Goal: Task Accomplishment & Management: Use online tool/utility

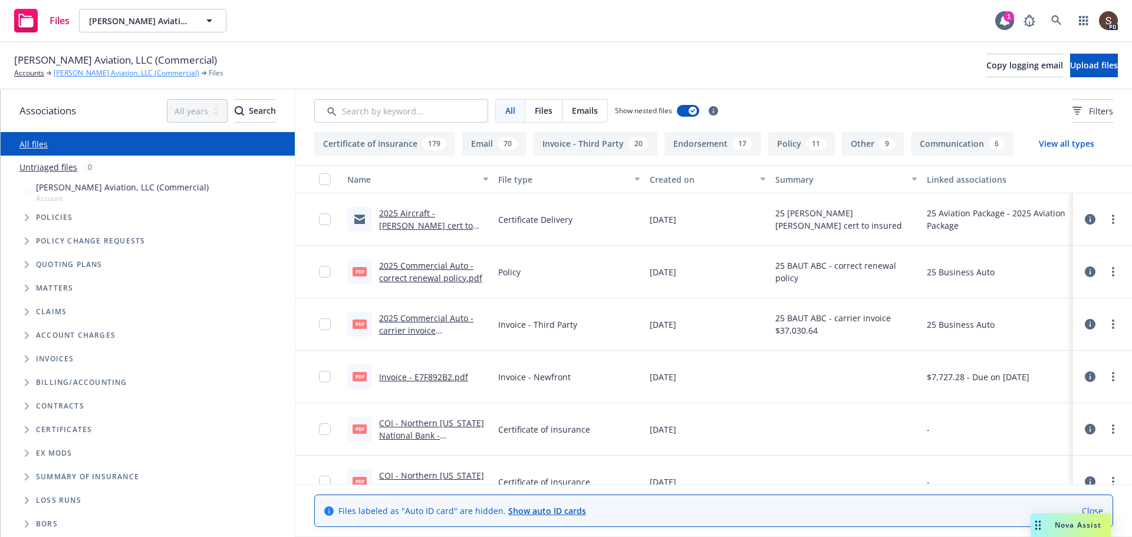
click at [62, 75] on link "[PERSON_NAME] Aviation, LLC (Commercial)" at bounding box center [127, 73] width 146 height 11
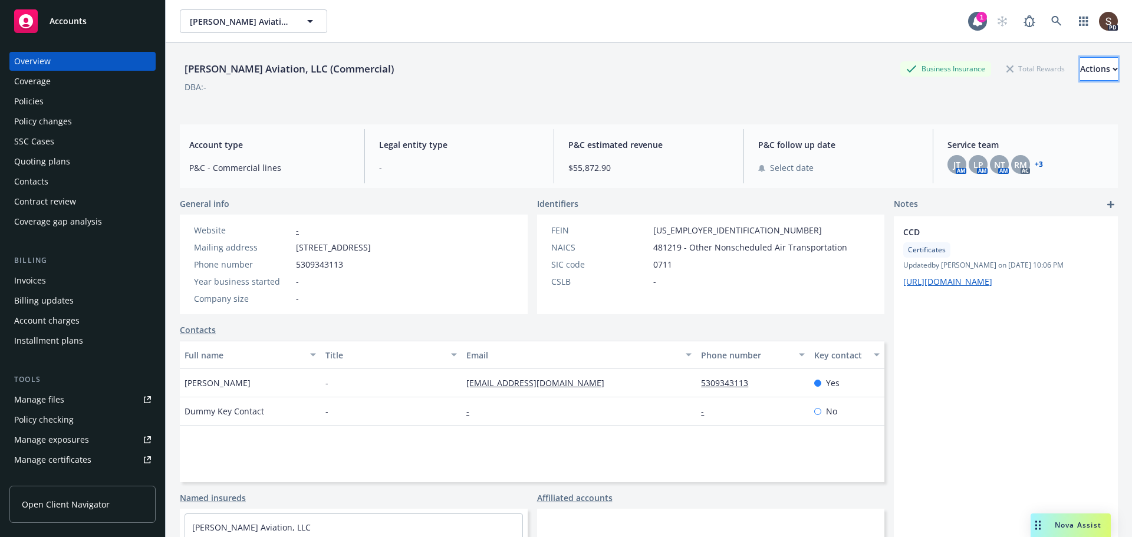
click at [1080, 76] on div "Actions" at bounding box center [1099, 69] width 38 height 22
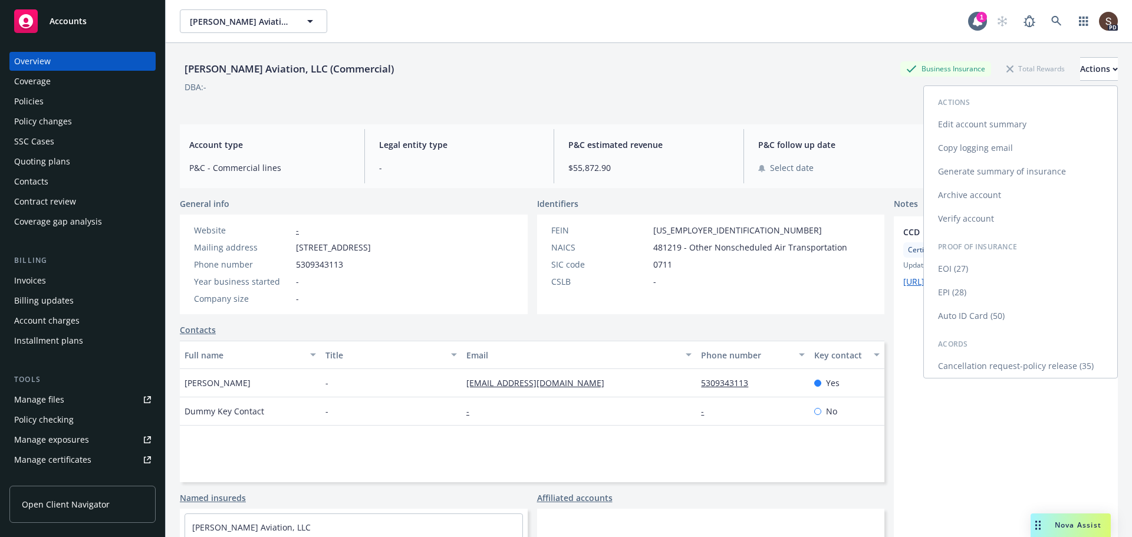
click at [977, 177] on link "Generate summary of insurance" at bounding box center [1020, 172] width 193 height 24
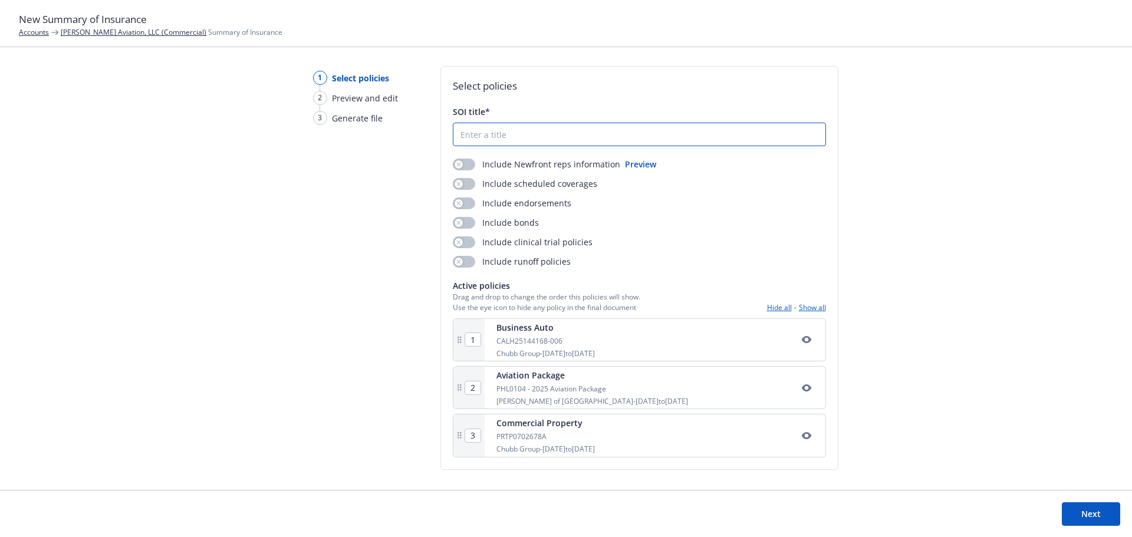
click at [537, 133] on input "SOI title*" at bounding box center [639, 134] width 372 height 22
type input "[PERSON_NAME] 2025 Review [DATE]"
click at [467, 182] on button "button" at bounding box center [464, 184] width 22 height 12
click at [473, 202] on button "button" at bounding box center [464, 204] width 22 height 12
click at [1090, 512] on button "Next" at bounding box center [1091, 514] width 58 height 24
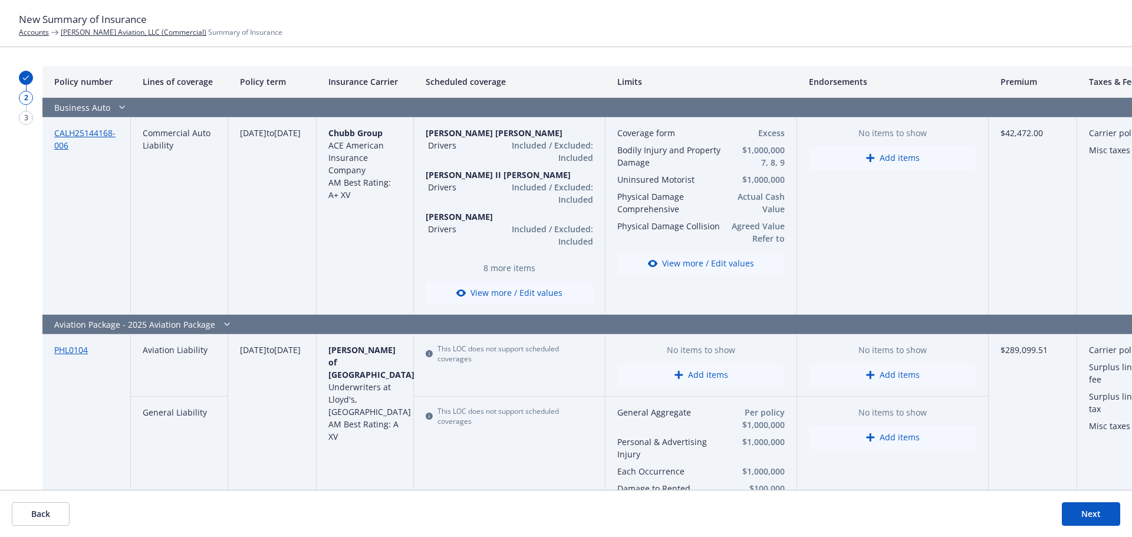
click at [499, 289] on button "View more / Edit values" at bounding box center [509, 293] width 167 height 24
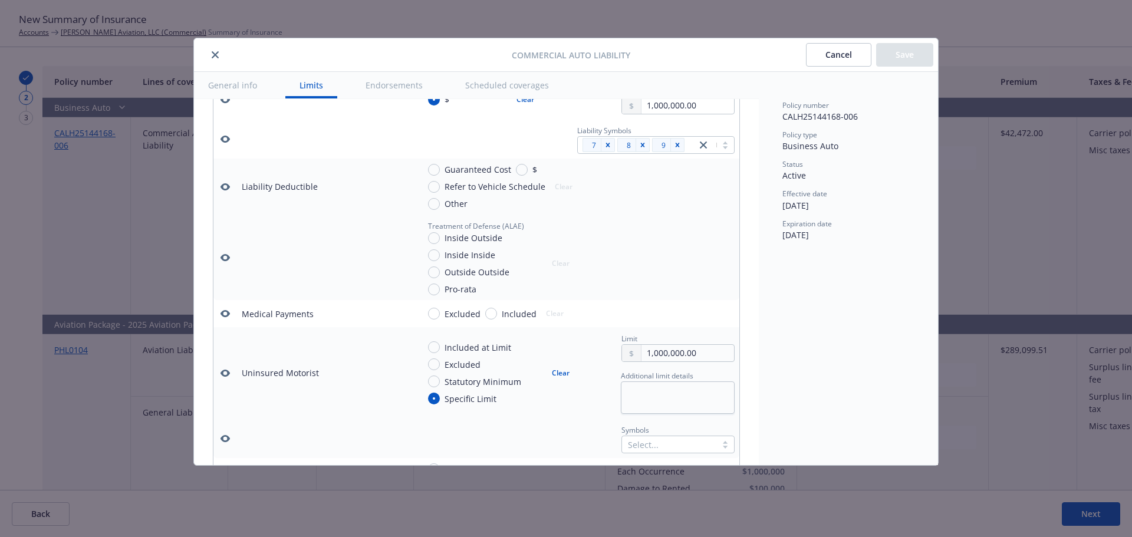
scroll to position [131, 0]
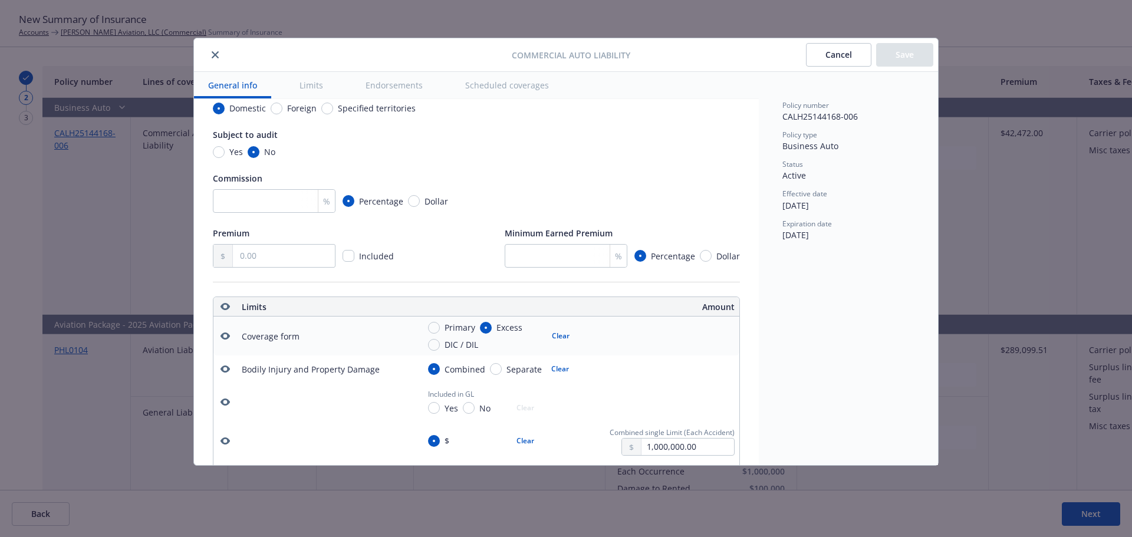
click at [213, 51] on icon "close" at bounding box center [215, 54] width 7 height 7
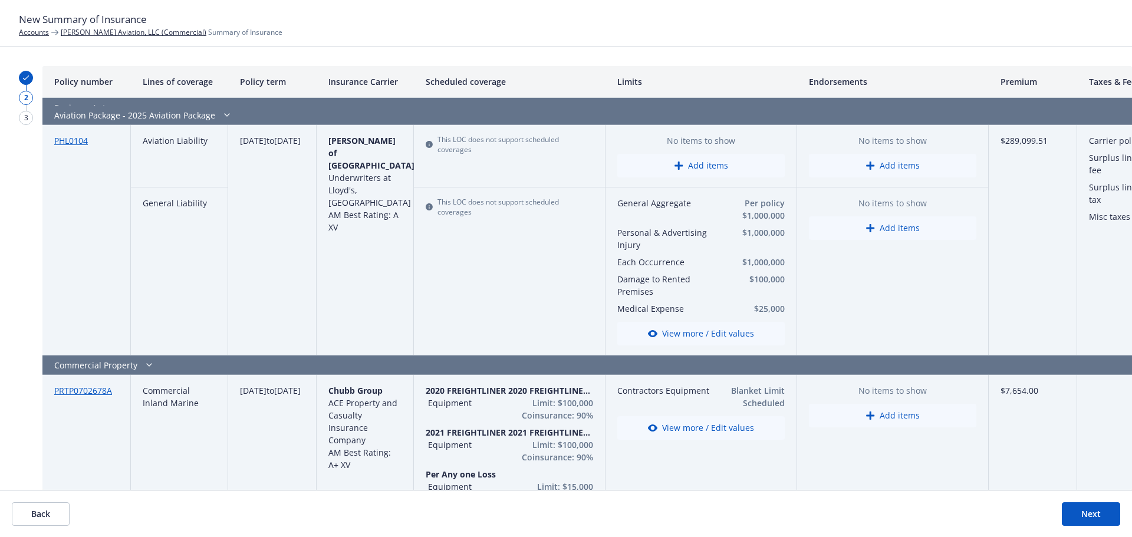
scroll to position [295, 0]
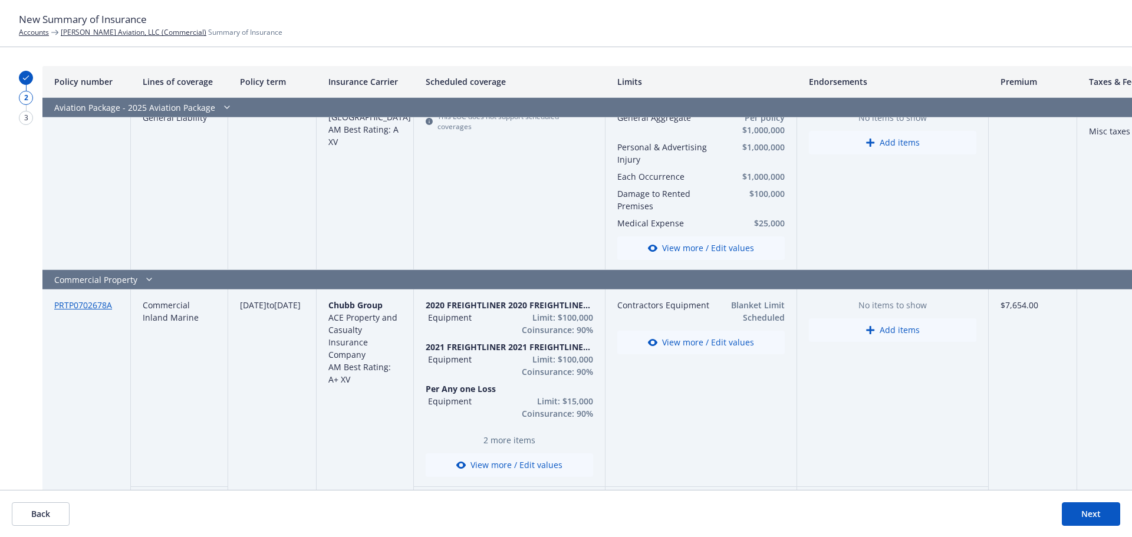
click at [1017, 299] on div "$7,654.00" at bounding box center [1033, 506] width 88 height 434
click at [1016, 307] on div "$7,654.00" at bounding box center [1033, 506] width 88 height 434
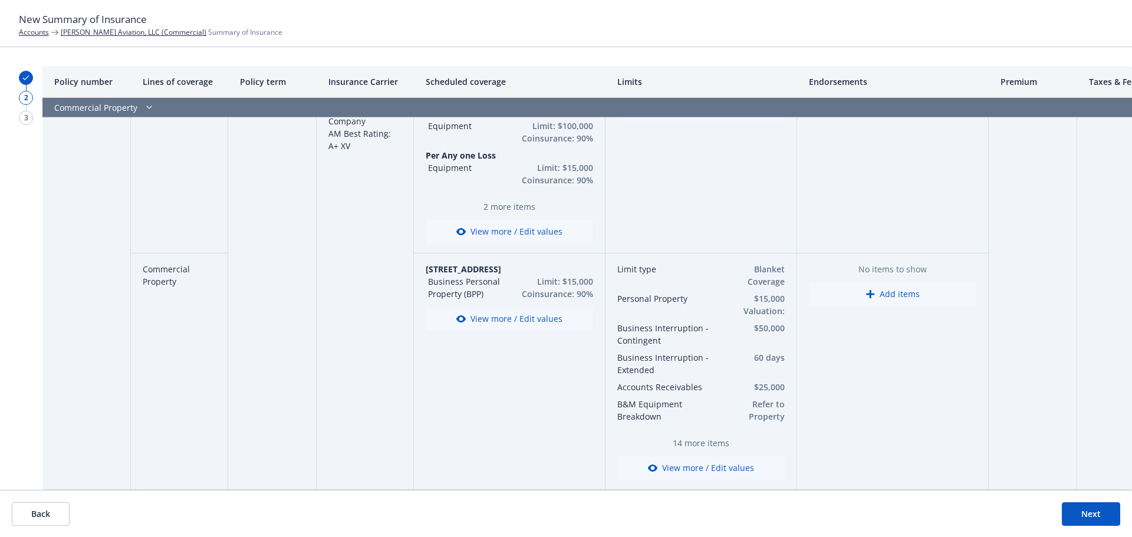
scroll to position [537, 0]
click at [682, 456] on button "View more / Edit values" at bounding box center [700, 468] width 167 height 24
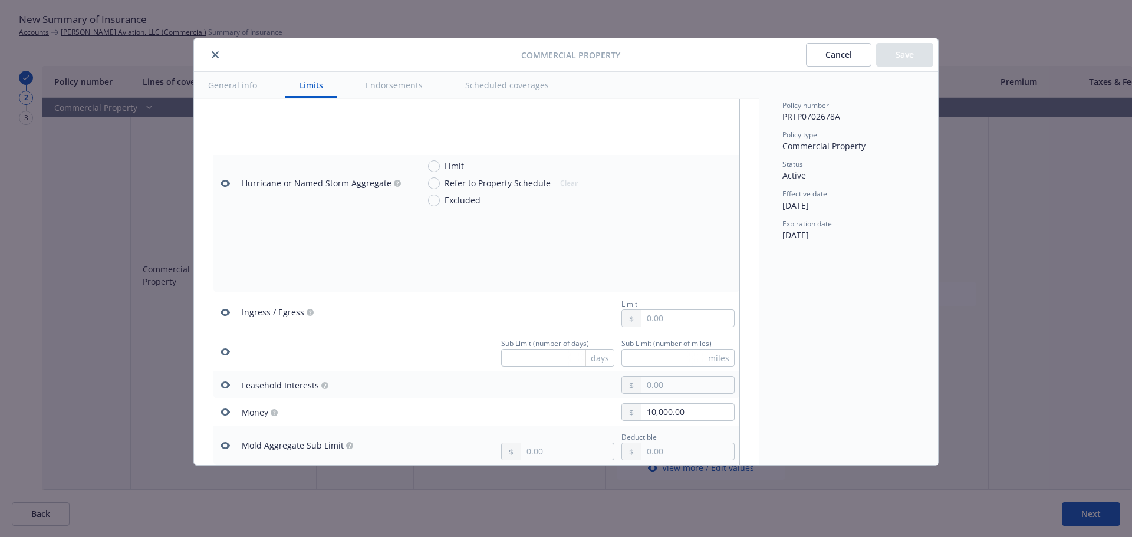
scroll to position [2157, 0]
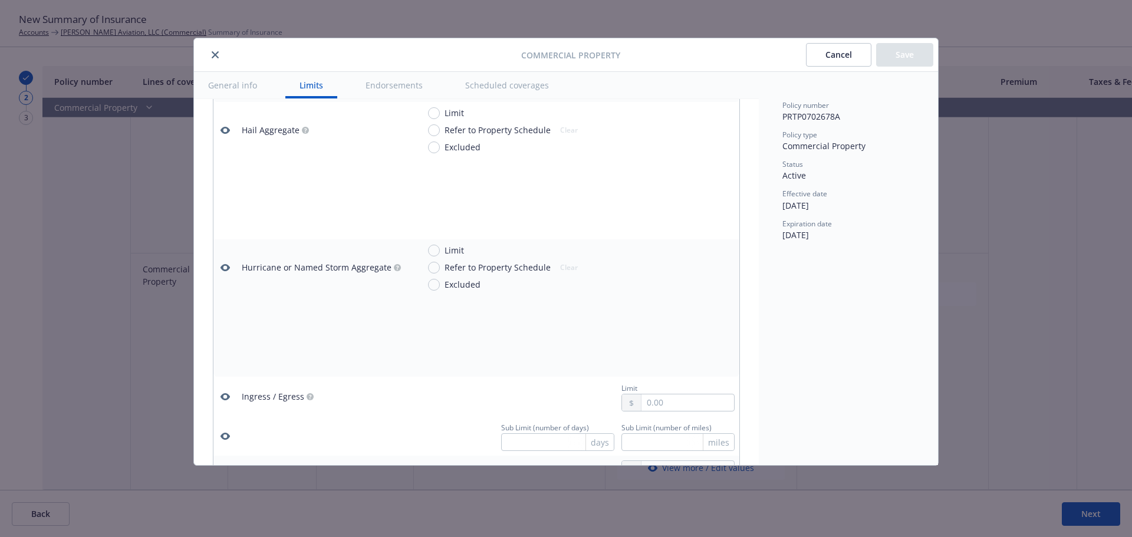
click at [213, 53] on icon "close" at bounding box center [215, 54] width 7 height 7
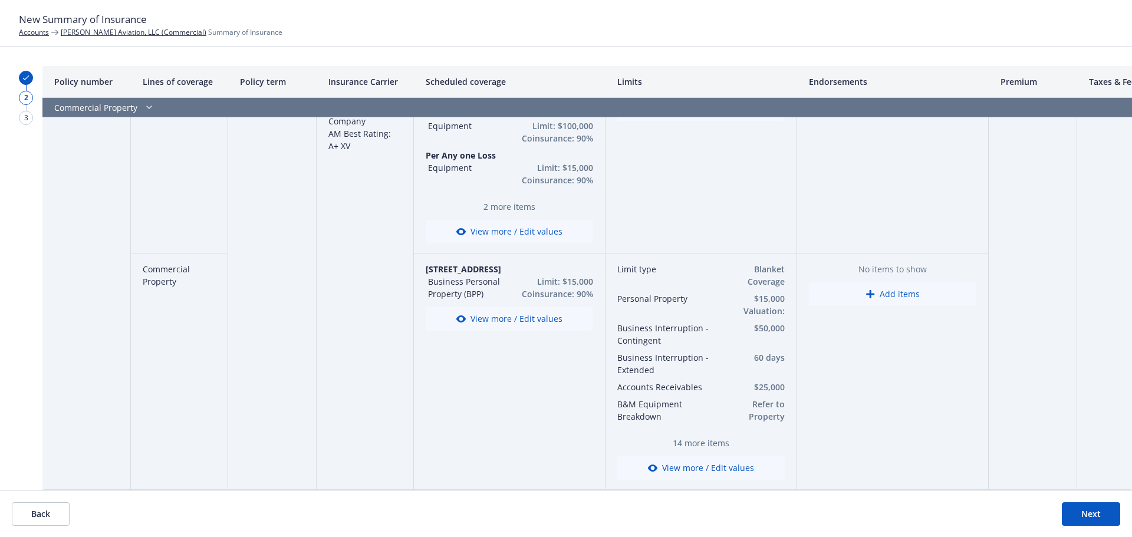
click at [714, 437] on span "14 more items" at bounding box center [700, 443] width 167 height 12
click at [520, 308] on button "View more / Edit values" at bounding box center [509, 319] width 167 height 24
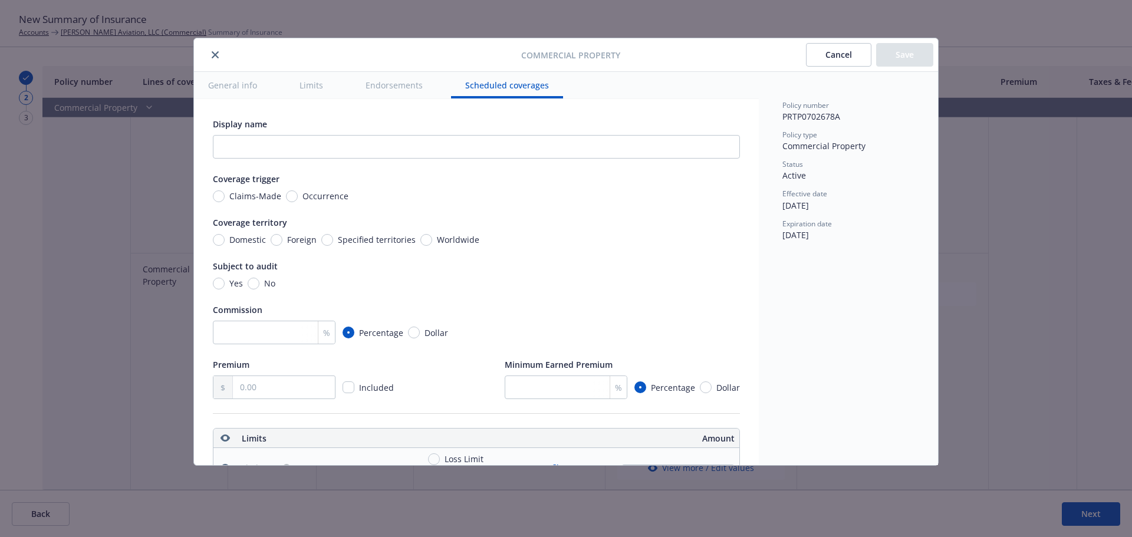
scroll to position [4160, 0]
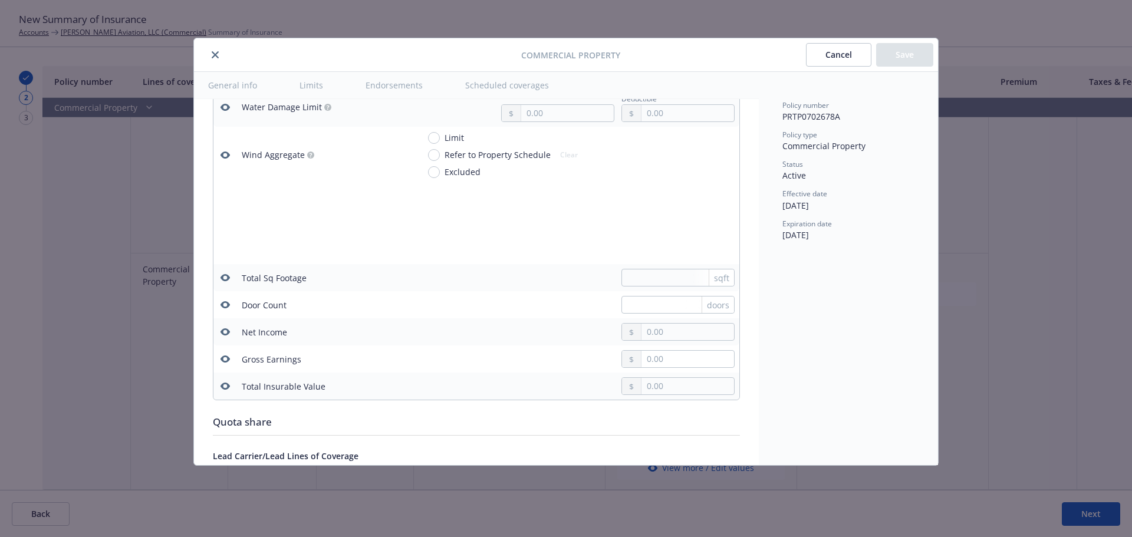
type textarea "x"
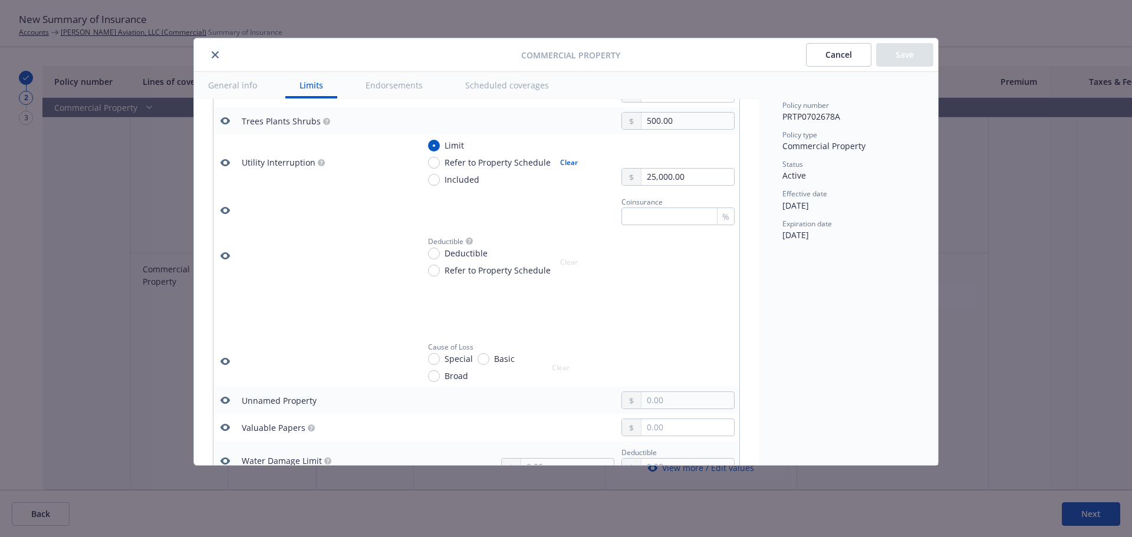
scroll to position [2863, 0]
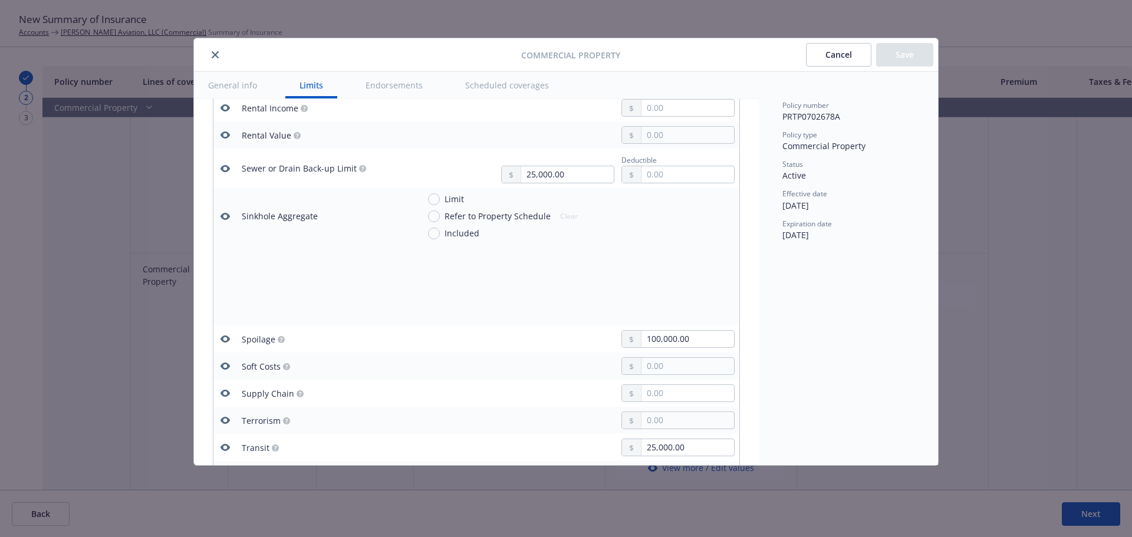
click at [210, 55] on button "close" at bounding box center [215, 55] width 14 height 14
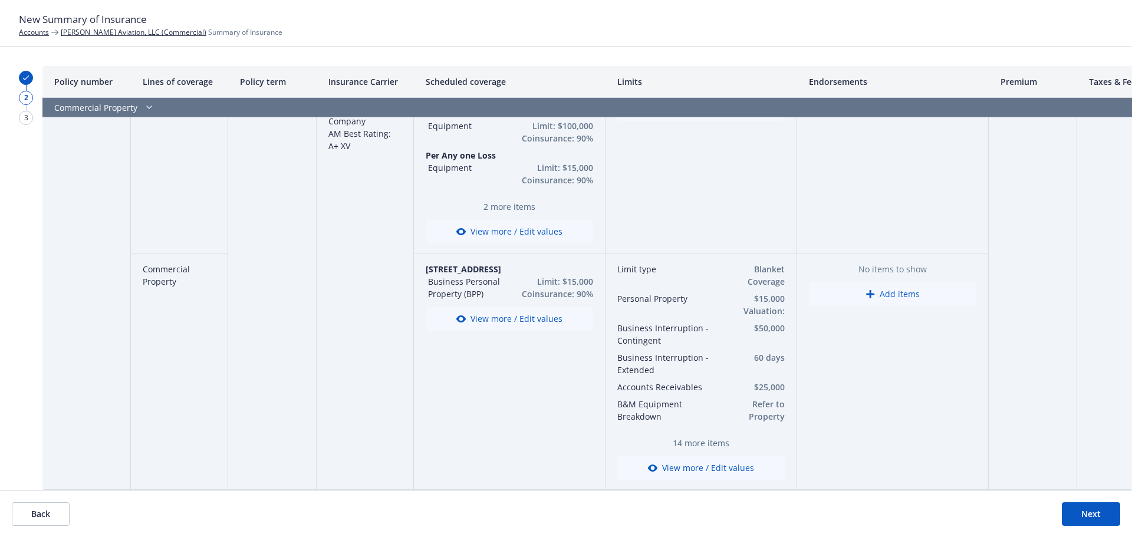
click at [1103, 515] on button "Next" at bounding box center [1091, 514] width 58 height 24
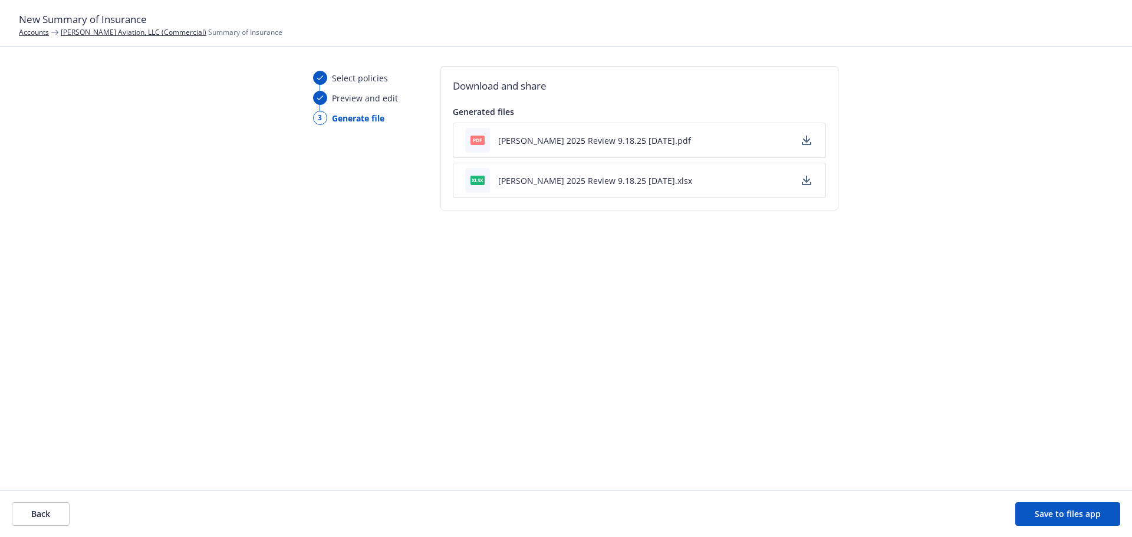
click at [597, 139] on button "Michaud 2025 Review 9.18.25 - 09/18/2025.pdf" at bounding box center [594, 140] width 193 height 12
click at [637, 185] on button "Michaud 2025 Review 9.18.25 - 09/18/2025.xlsx" at bounding box center [595, 181] width 194 height 12
click at [1084, 515] on button "Save to files app" at bounding box center [1067, 514] width 105 height 24
